Goal: Task Accomplishment & Management: Manage account settings

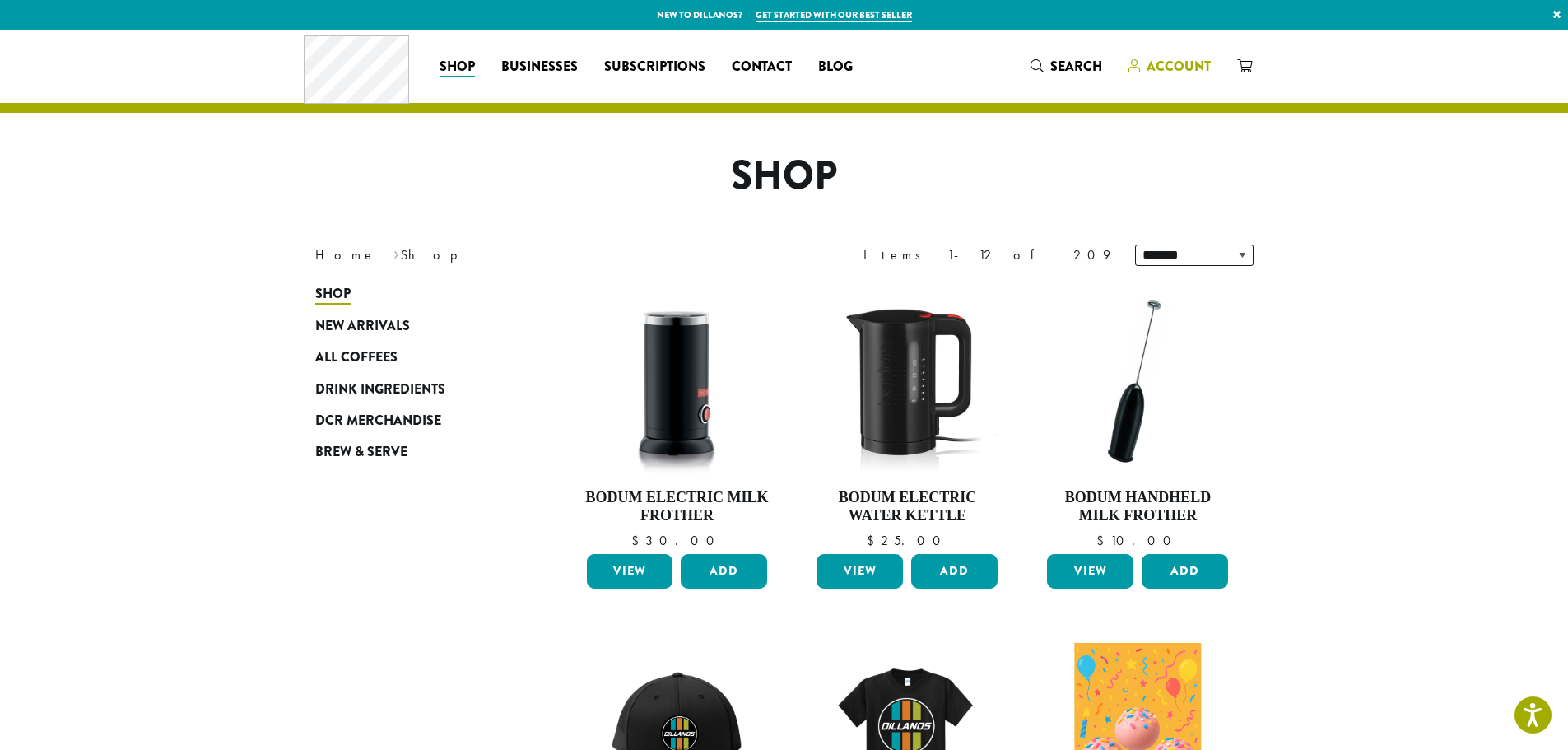
click at [1177, 54] on link "Account" at bounding box center [1170, 66] width 109 height 27
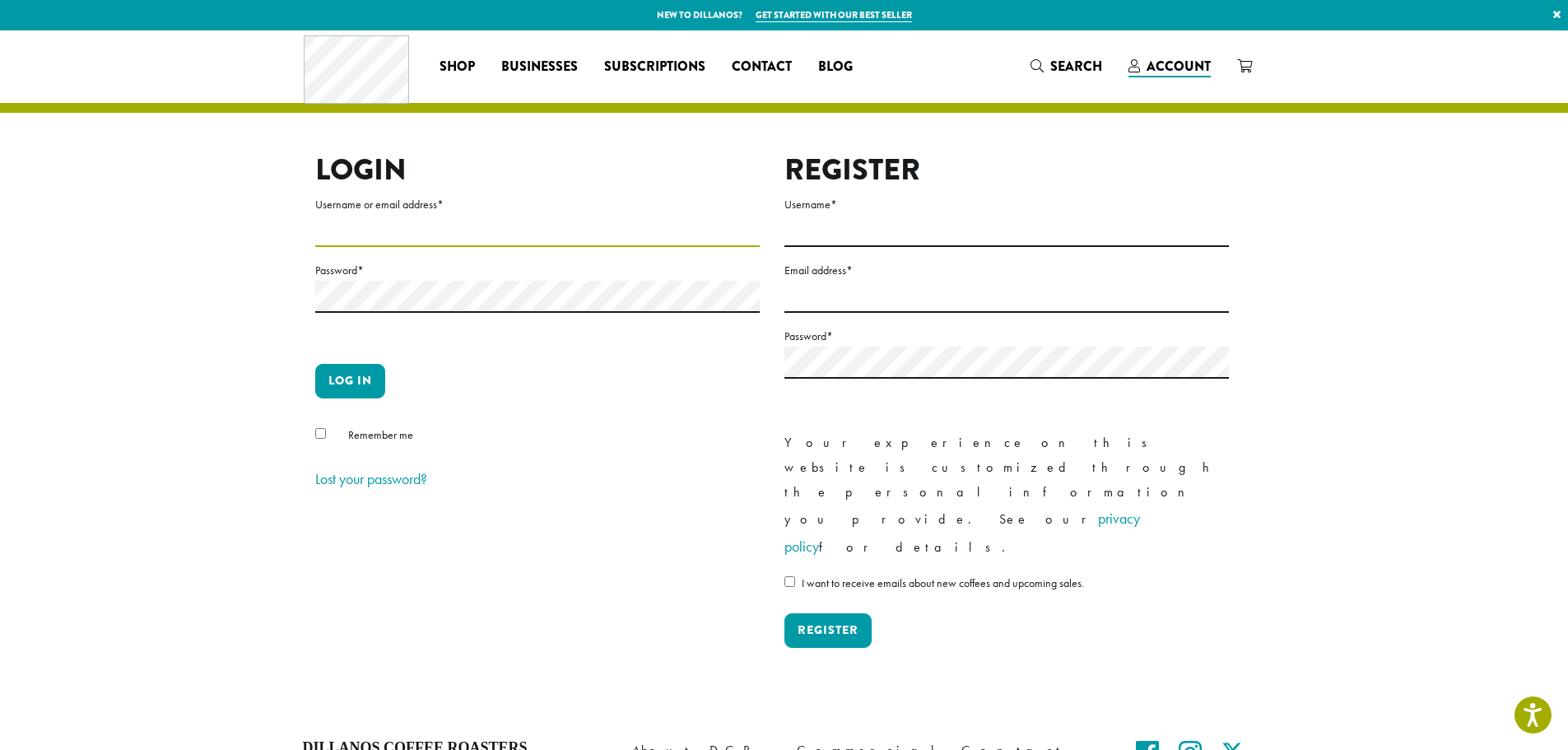
click at [430, 237] on input "Username or email address *" at bounding box center [537, 230] width 445 height 32
type input "**********"
click at [315, 364] on button "Log in" at bounding box center [350, 381] width 70 height 35
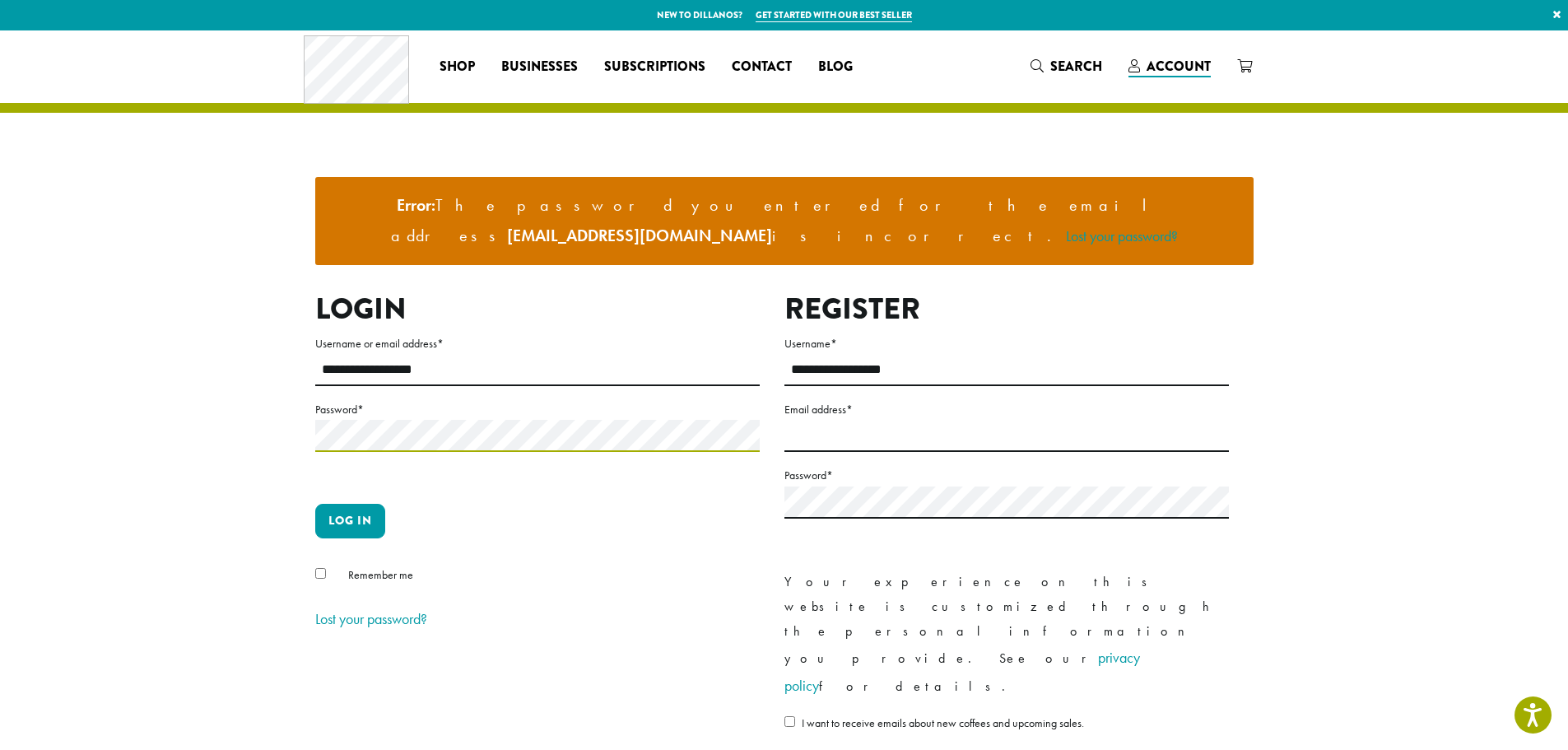
click at [315, 503] on button "Log in" at bounding box center [350, 521] width 70 height 35
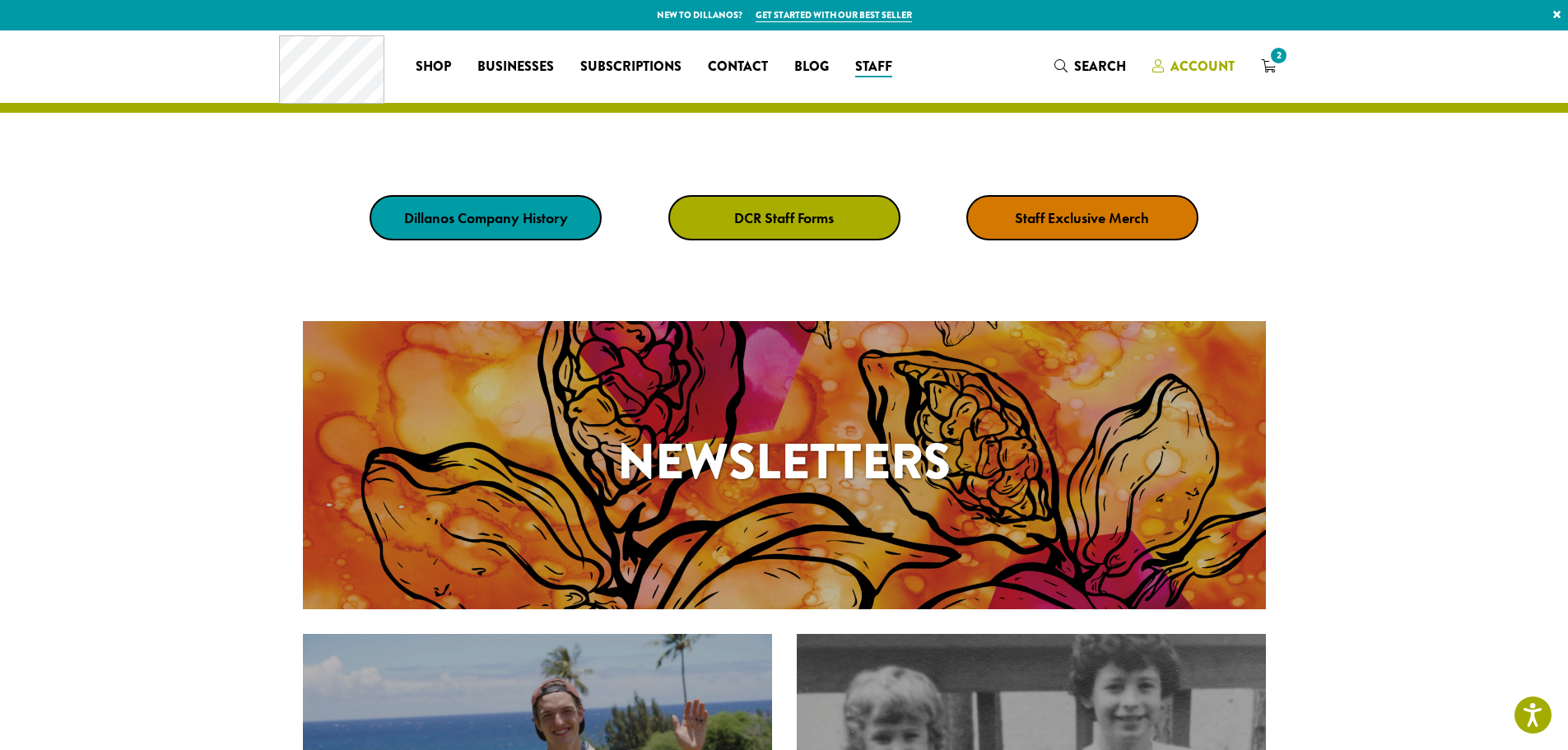
click at [1218, 63] on span "Account" at bounding box center [1202, 66] width 64 height 19
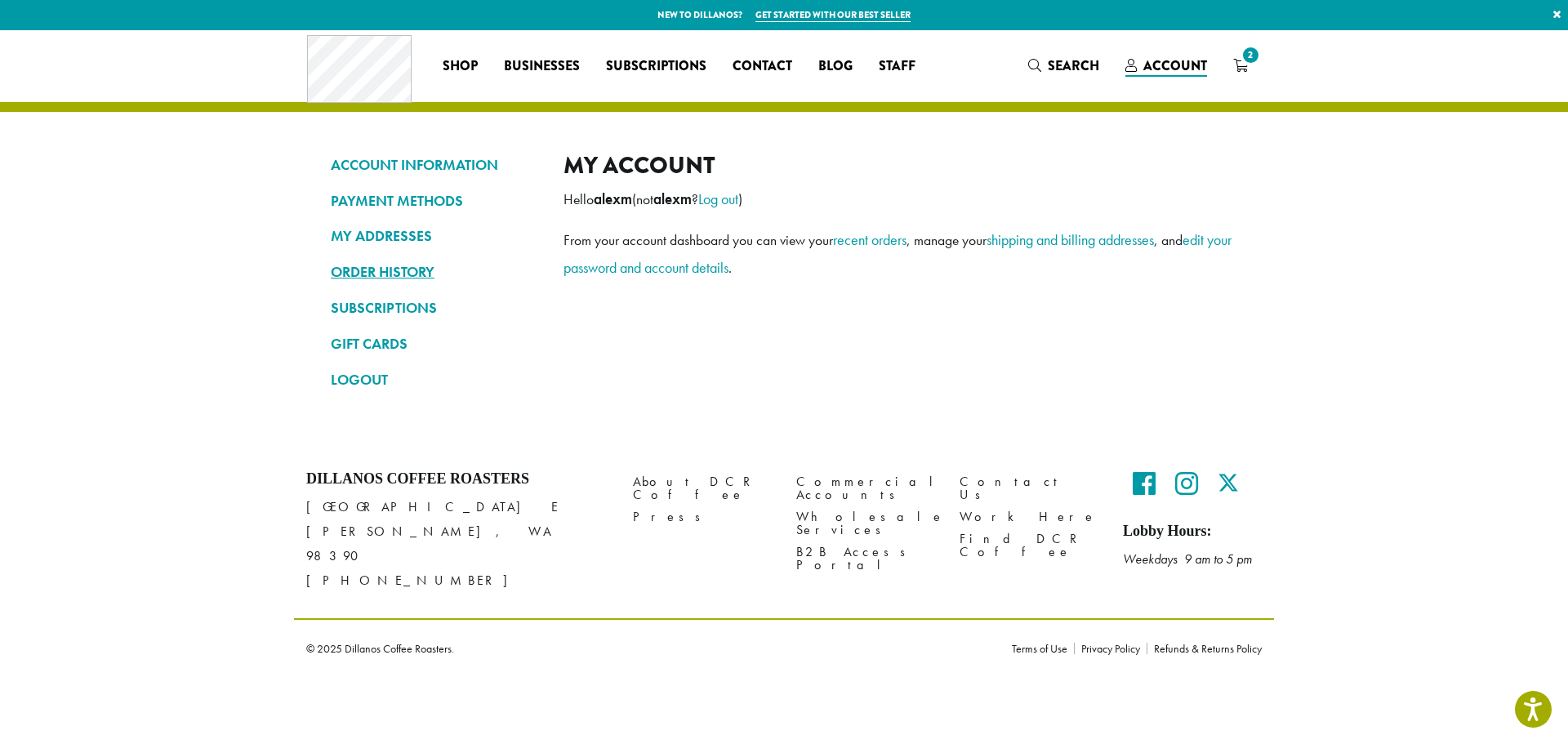
click at [423, 273] on link "ORDER HISTORY" at bounding box center [435, 272] width 208 height 28
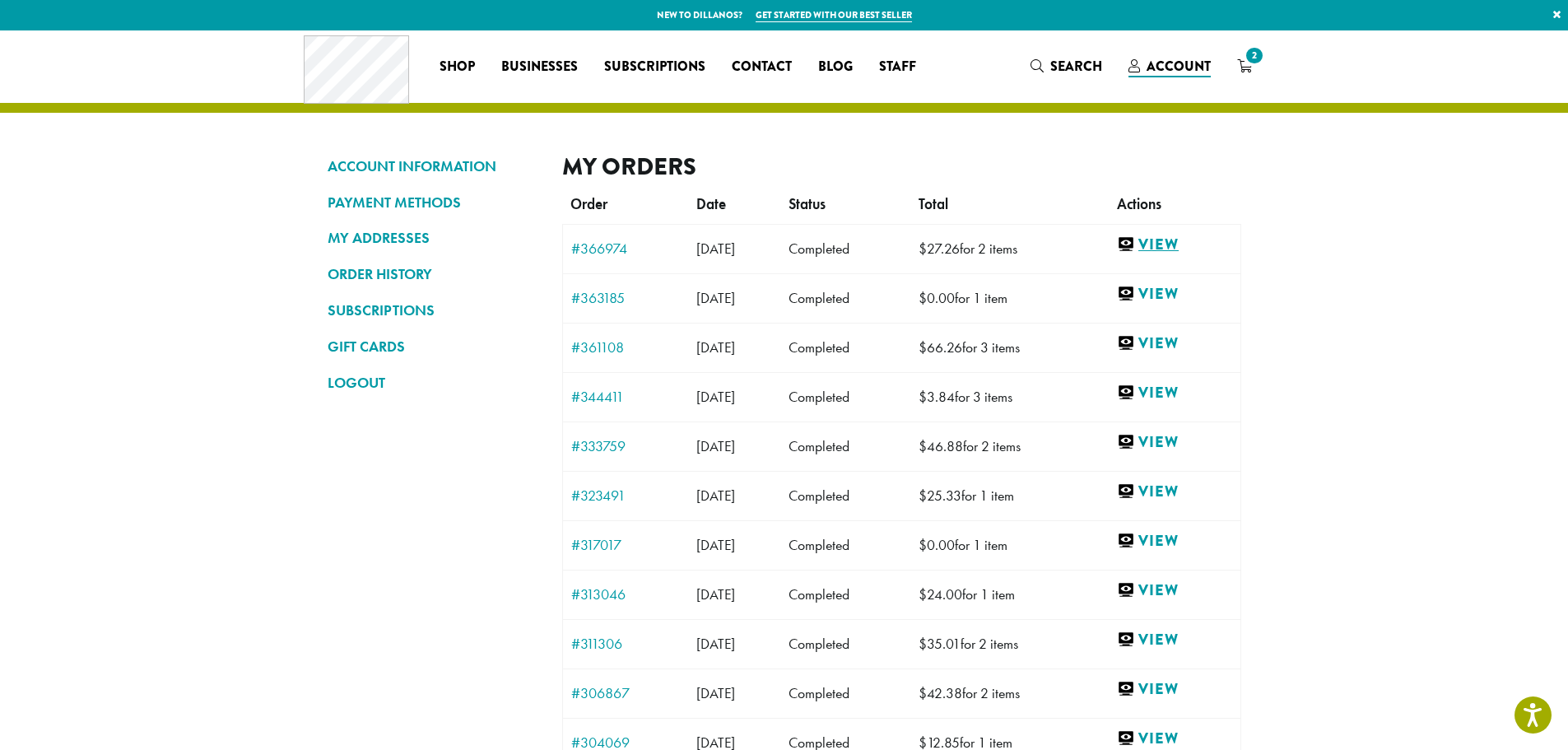
click at [1177, 250] on link "View" at bounding box center [1174, 244] width 115 height 21
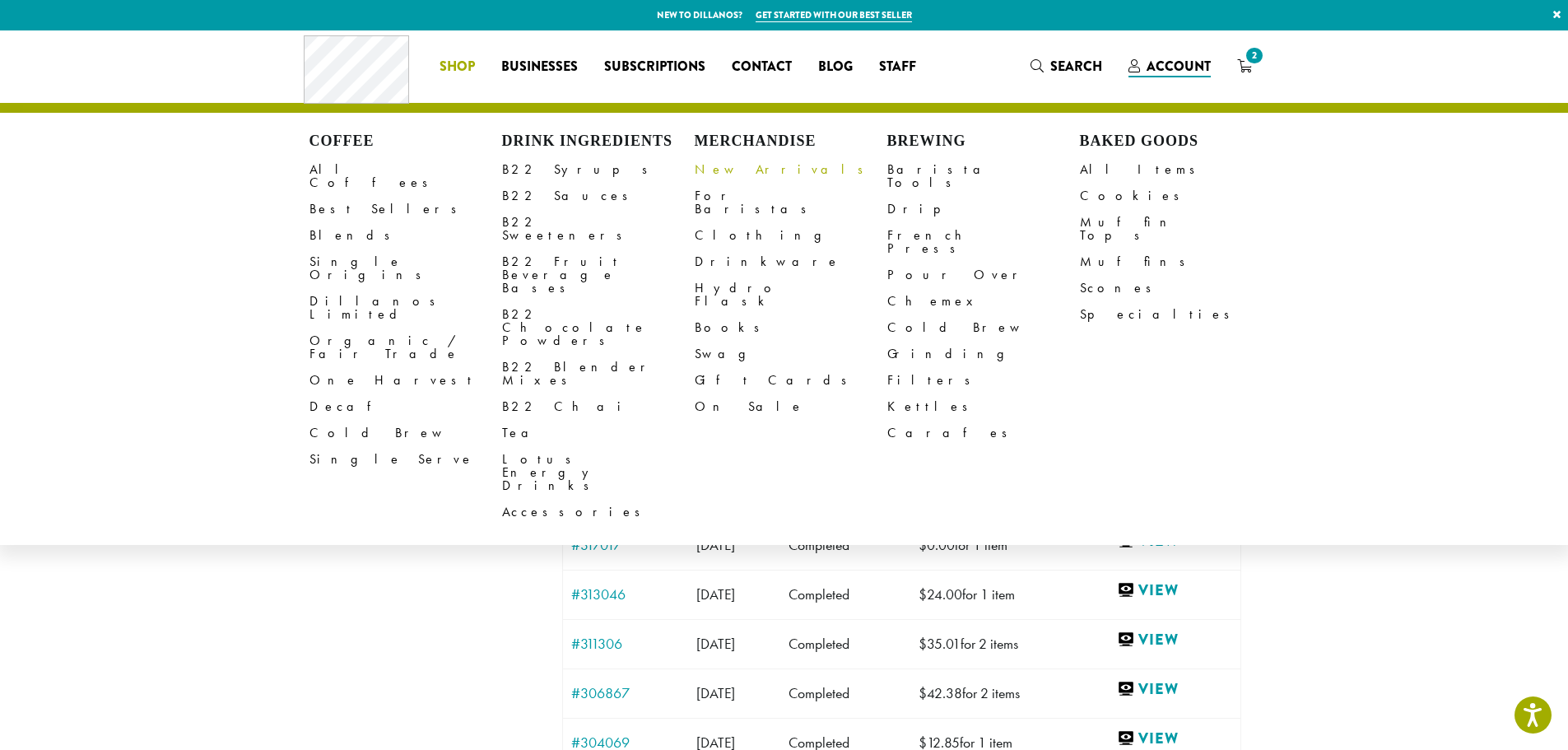
click at [732, 169] on link "New Arrivals" at bounding box center [791, 170] width 192 height 26
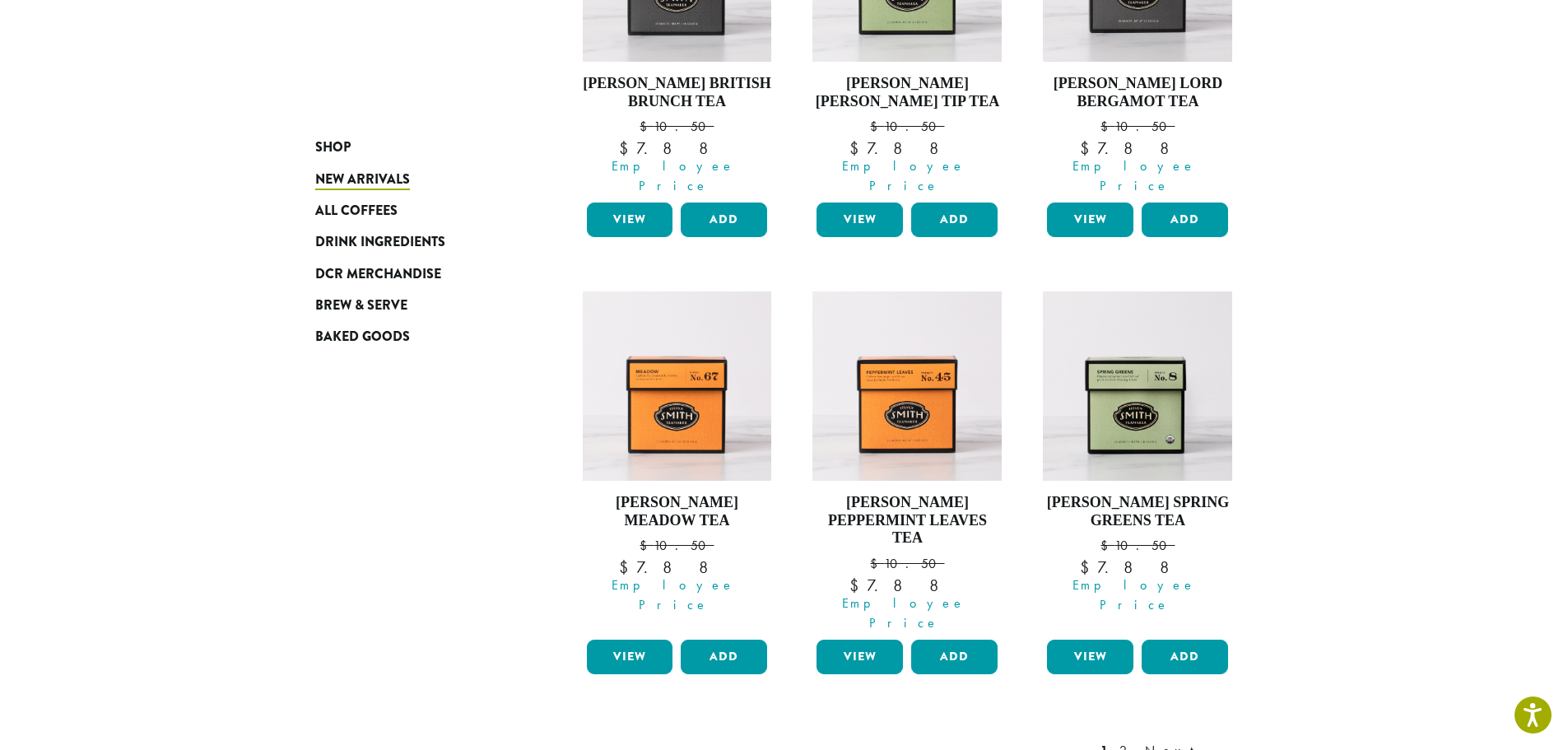
scroll to position [1479, 0]
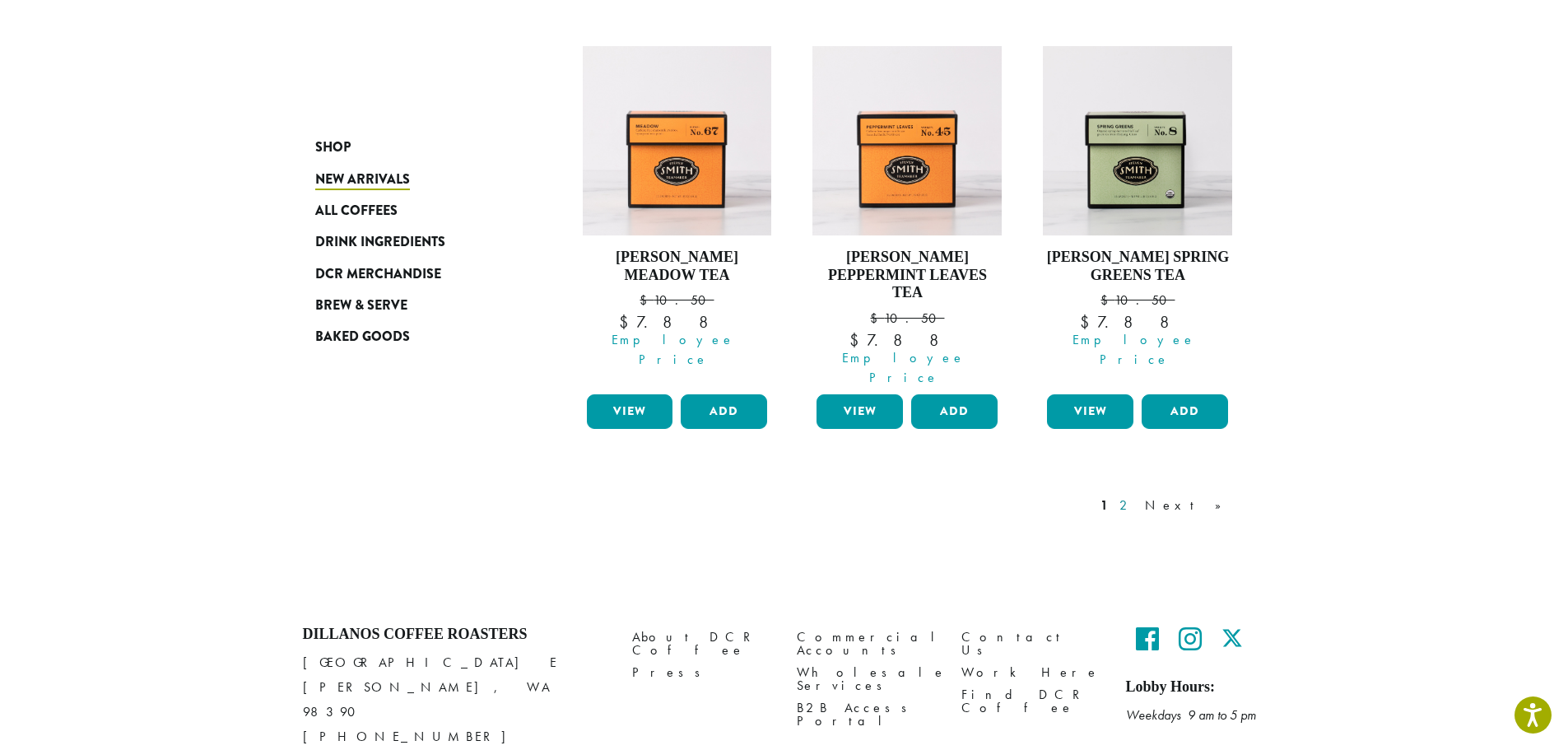
click at [1136, 495] on link "2" at bounding box center [1126, 505] width 21 height 20
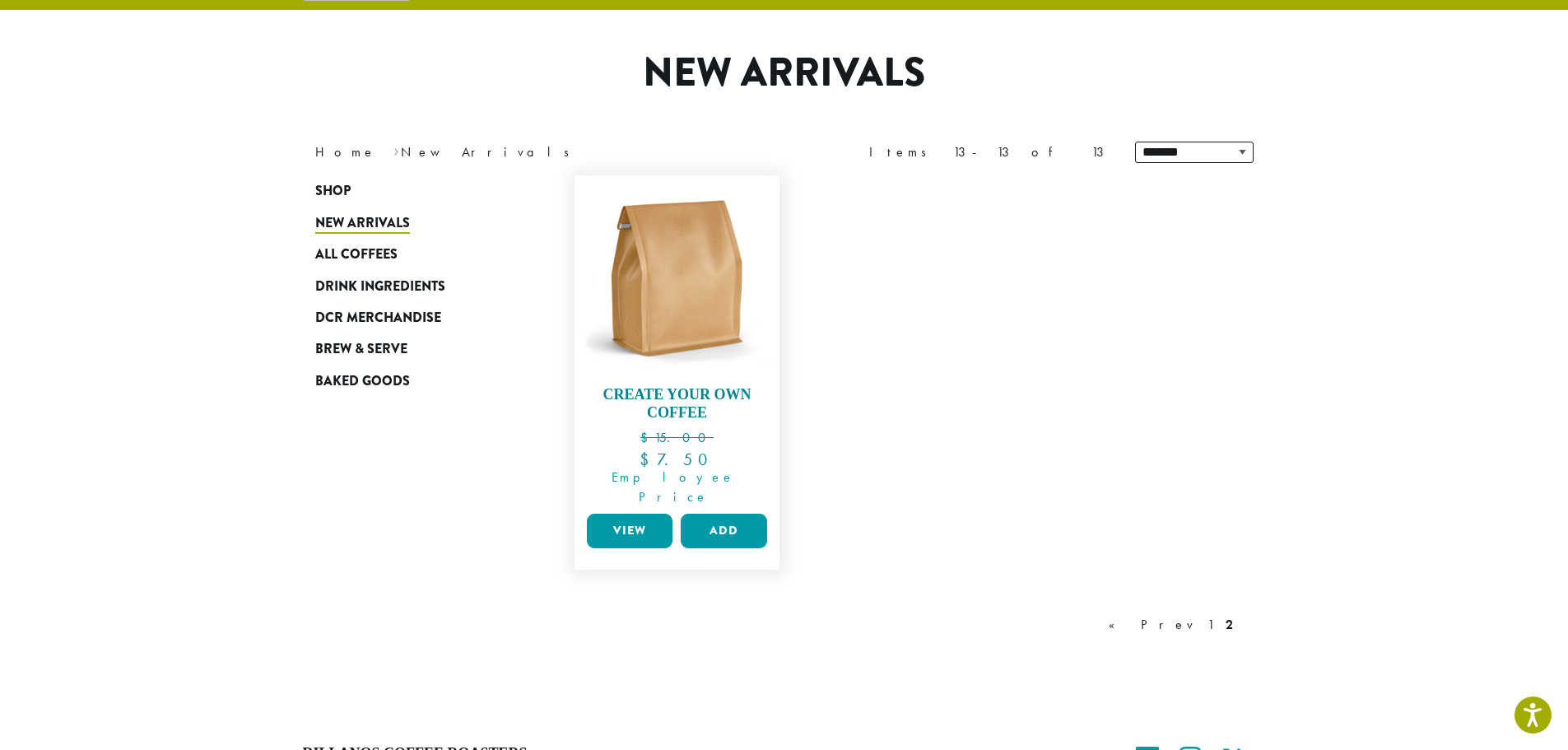
scroll to position [101, 0]
